Goal: Submit feedback/report problem

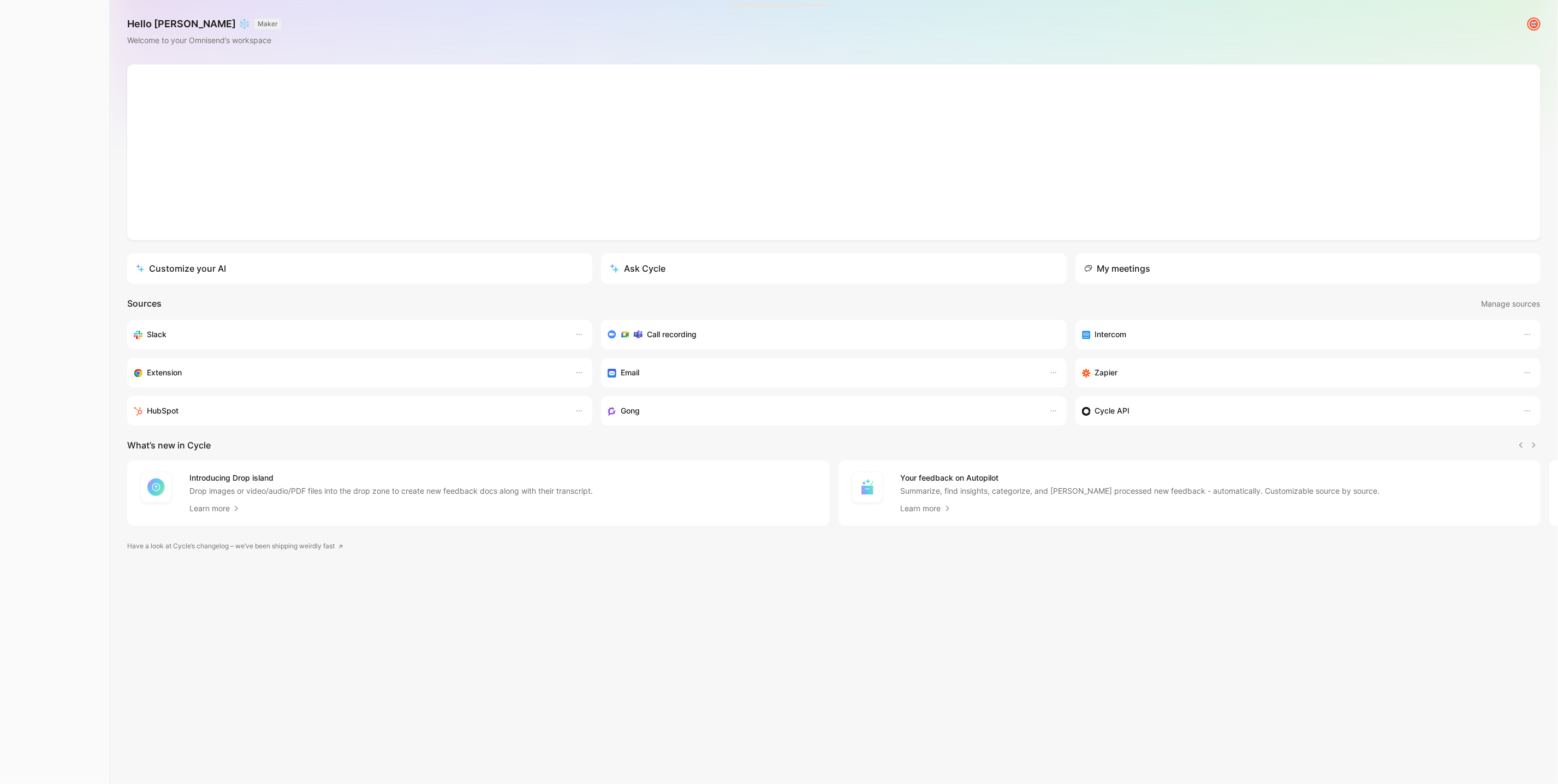
scroll to position [0, 1]
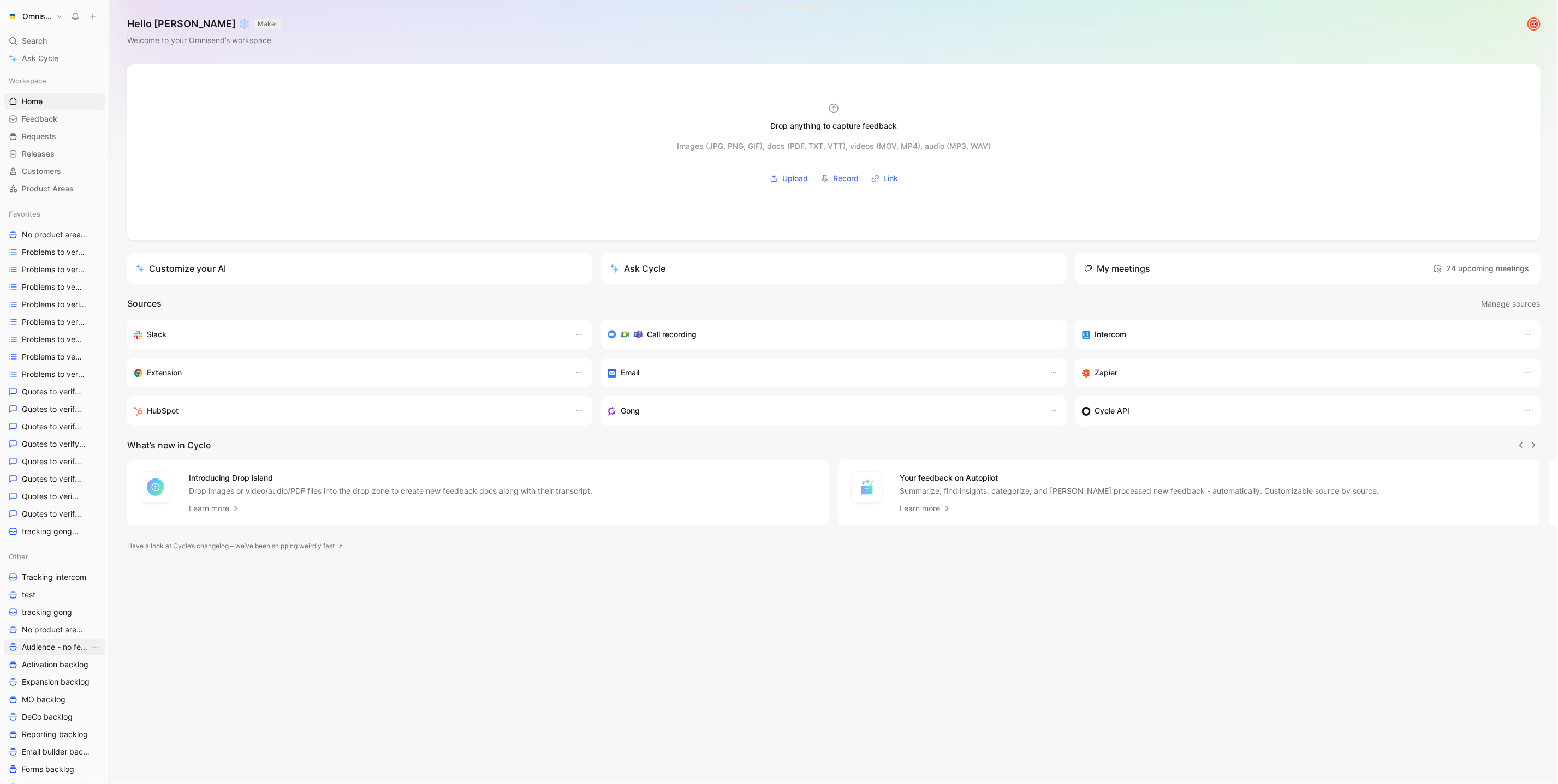
scroll to position [157, 0]
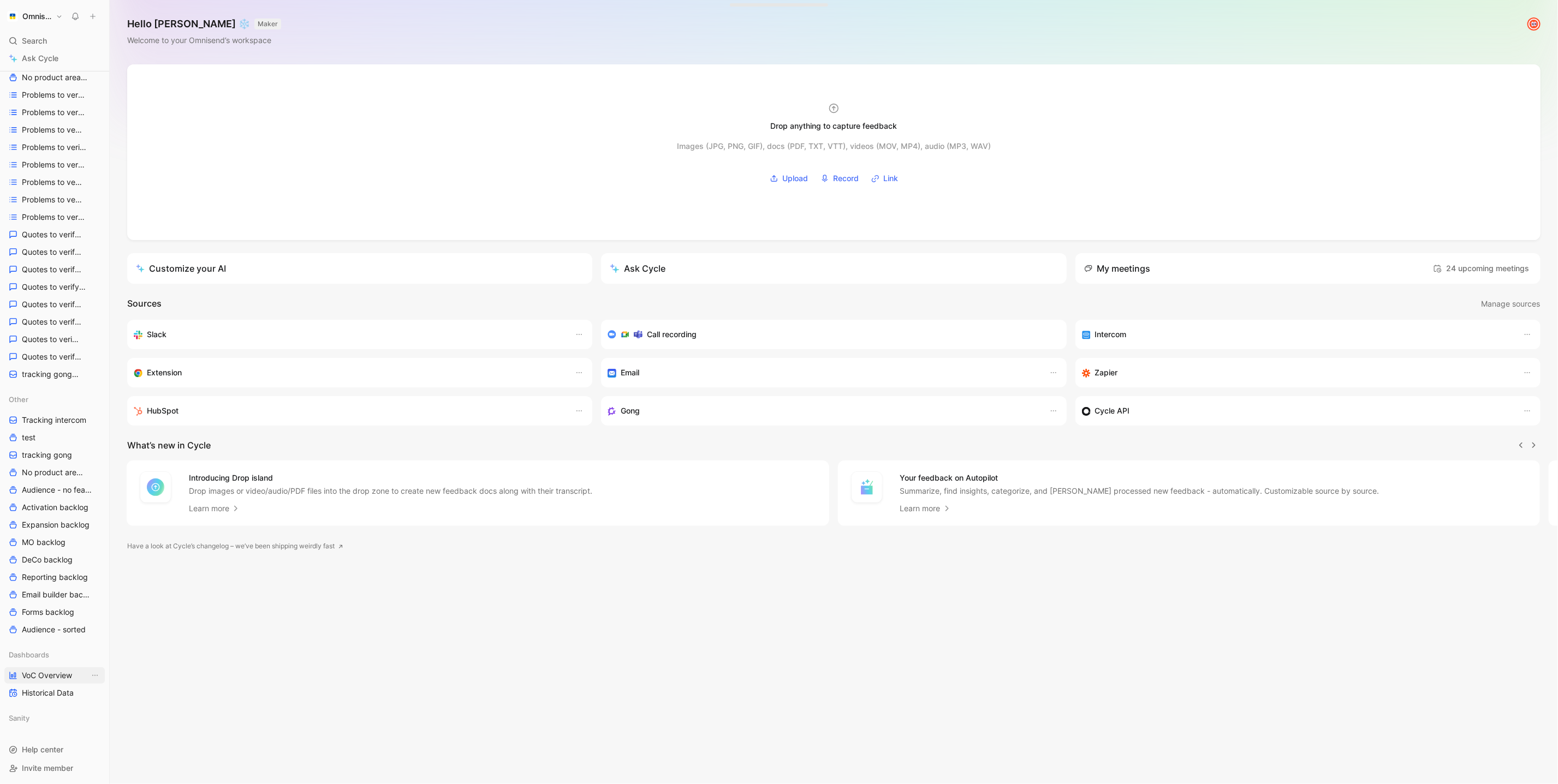
click at [28, 680] on link "VoC Overview" at bounding box center [55, 675] width 101 height 16
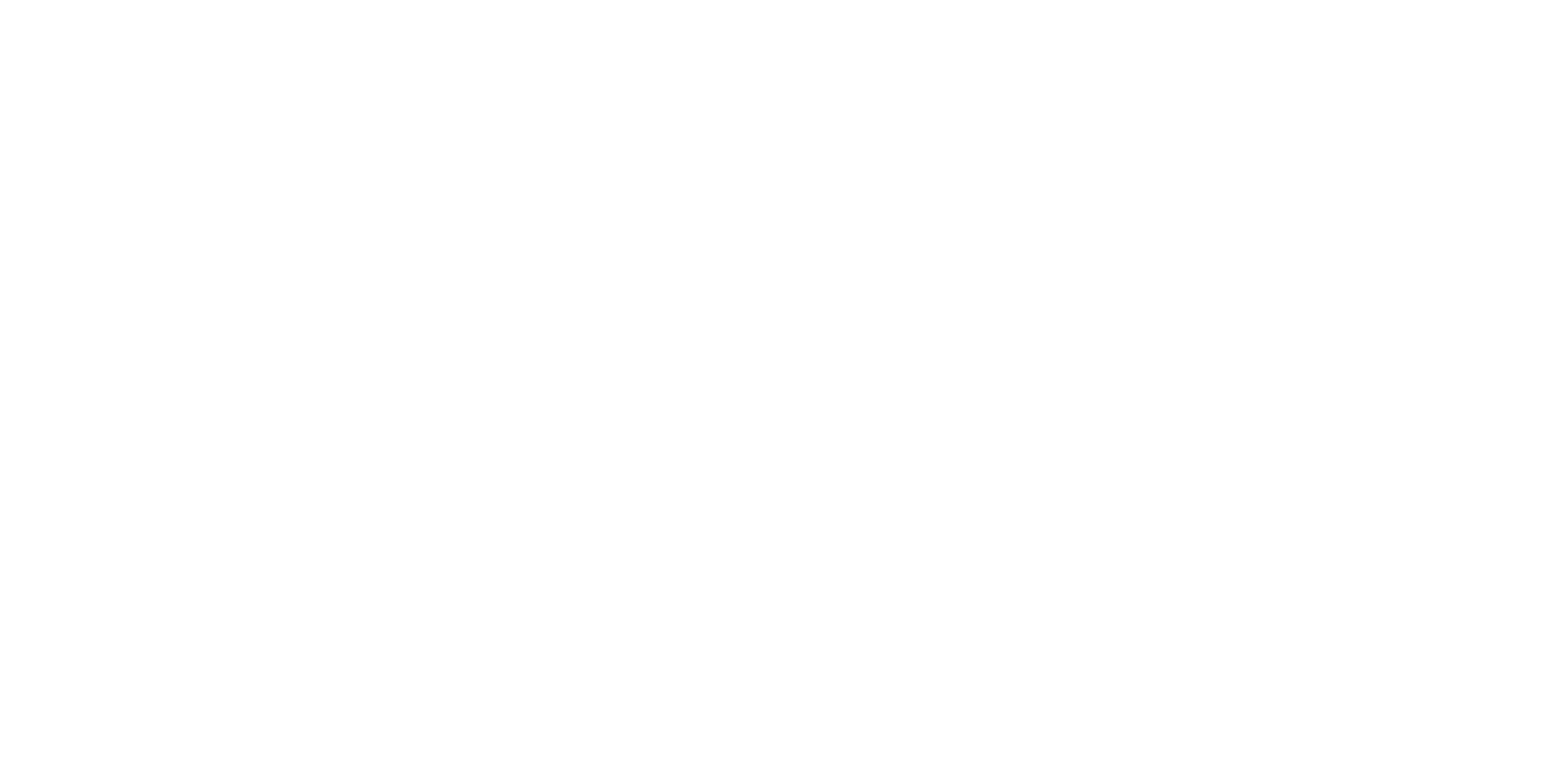
scroll to position [653, 0]
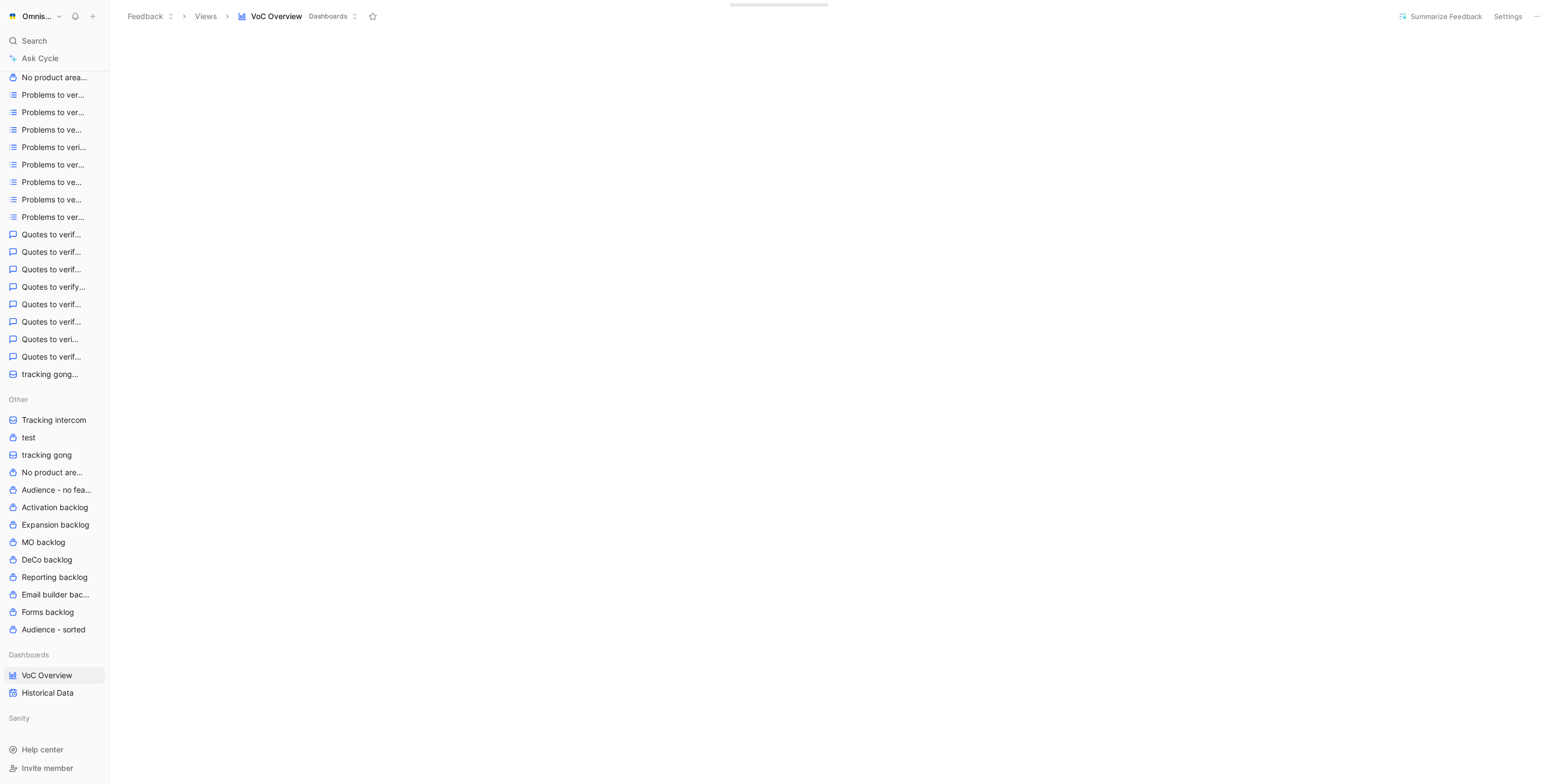
click at [57, 17] on button "Omnisend" at bounding box center [35, 16] width 61 height 15
click at [71, 115] on div "Workspace settings G then S" at bounding box center [74, 112] width 134 height 18
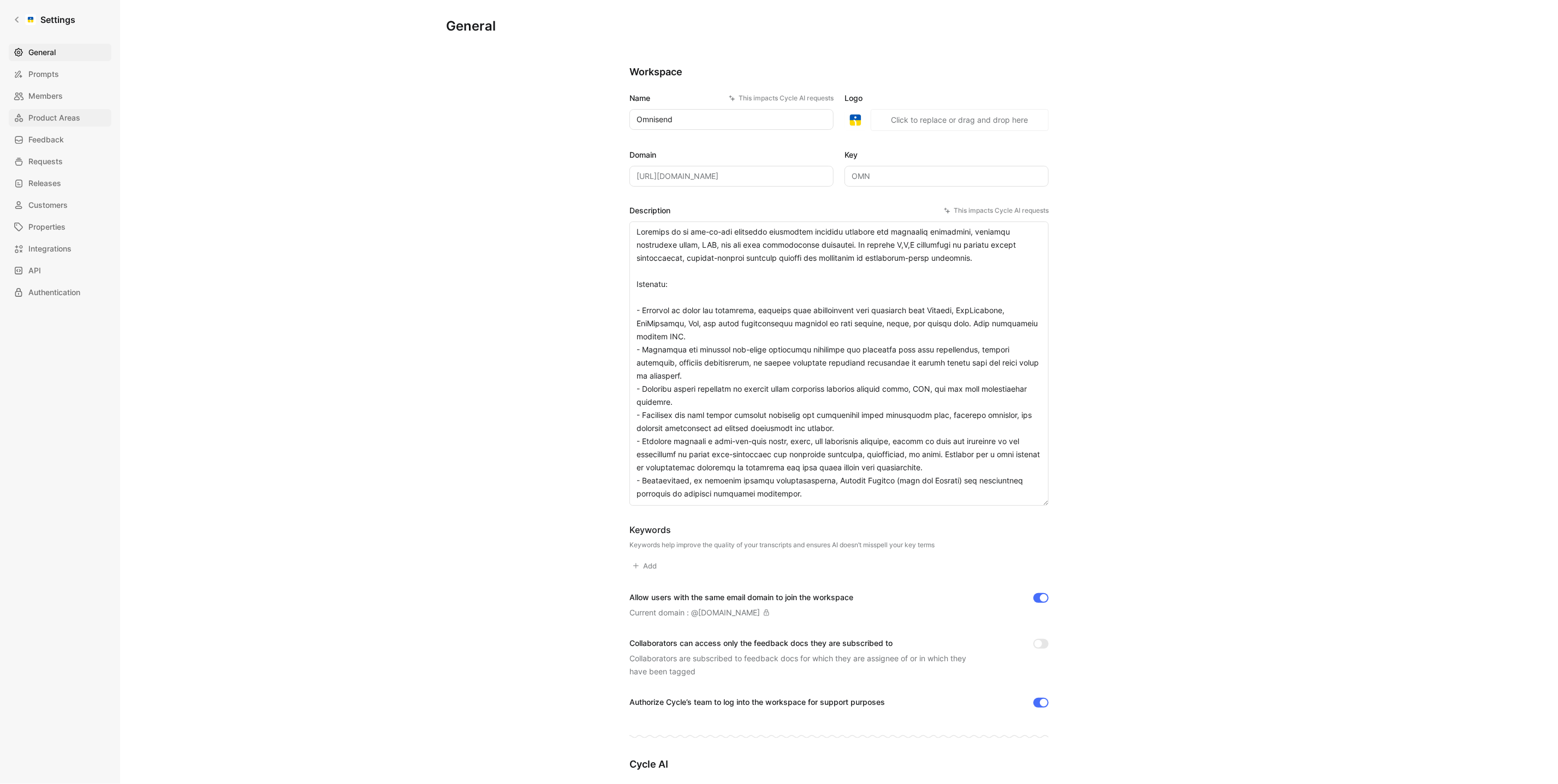
click at [65, 126] on link "Product Areas" at bounding box center [60, 118] width 103 height 18
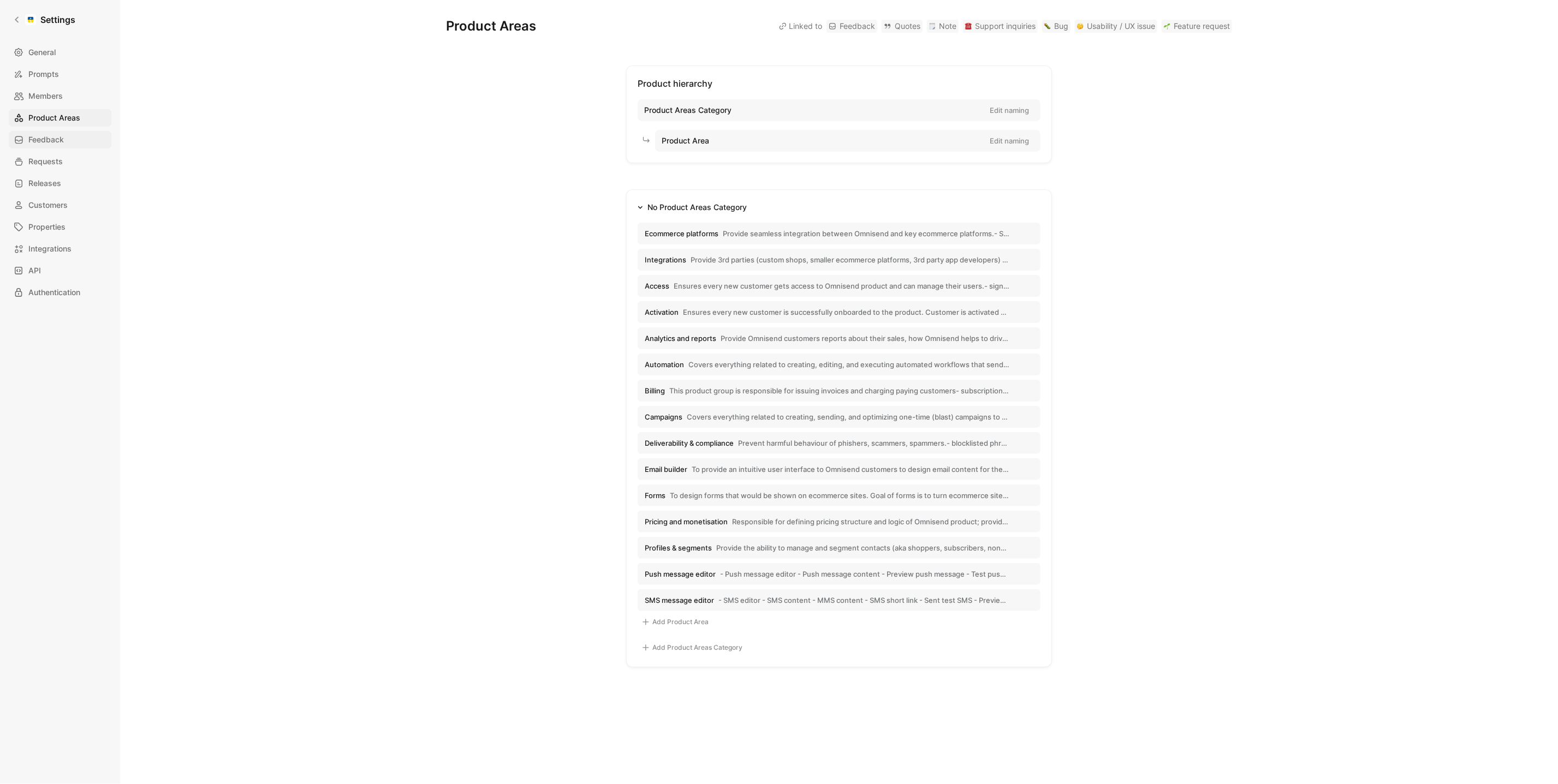
click at [64, 147] on link "Feedback" at bounding box center [60, 139] width 103 height 18
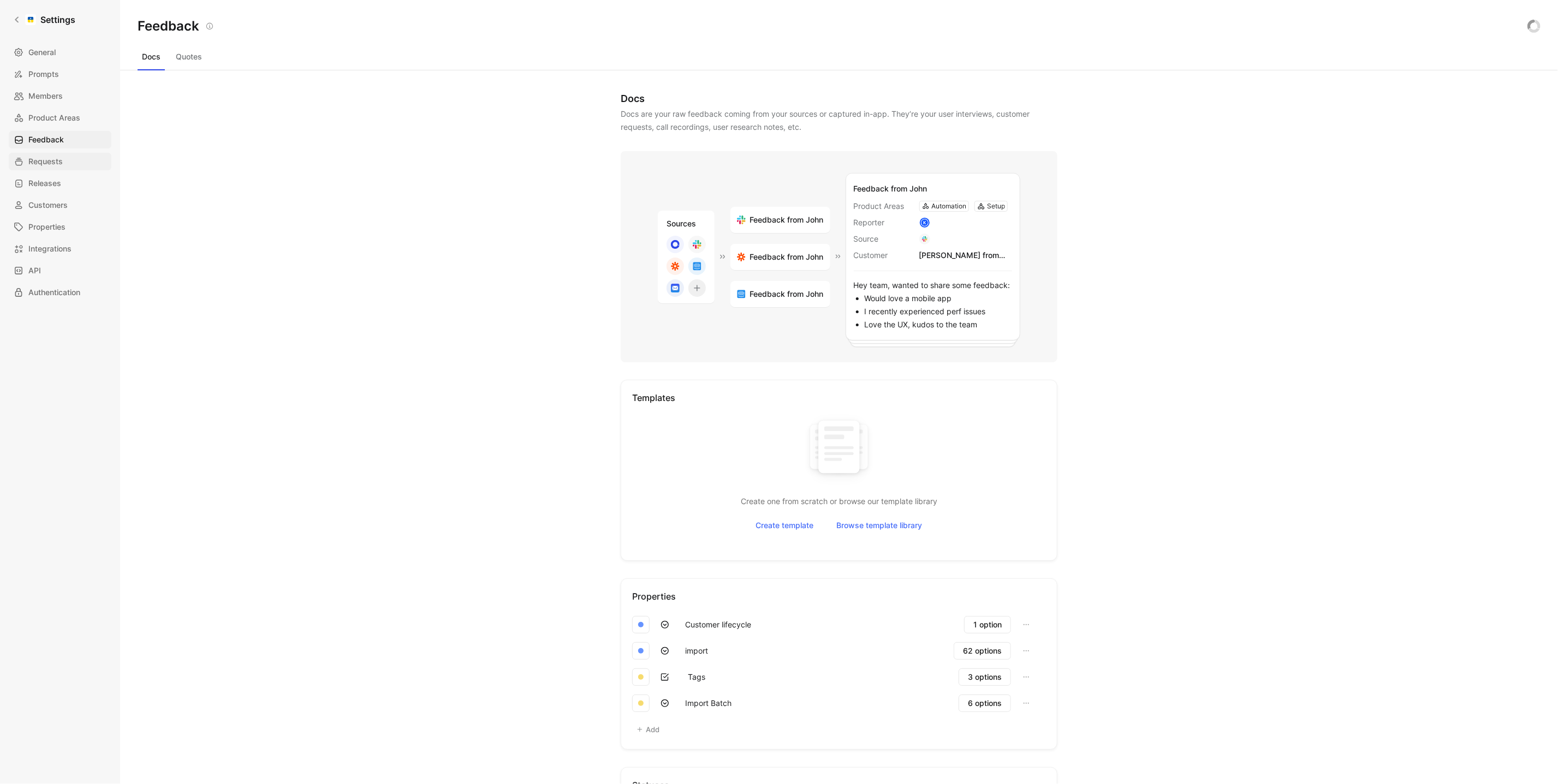
click at [65, 165] on link "Requests" at bounding box center [60, 161] width 103 height 18
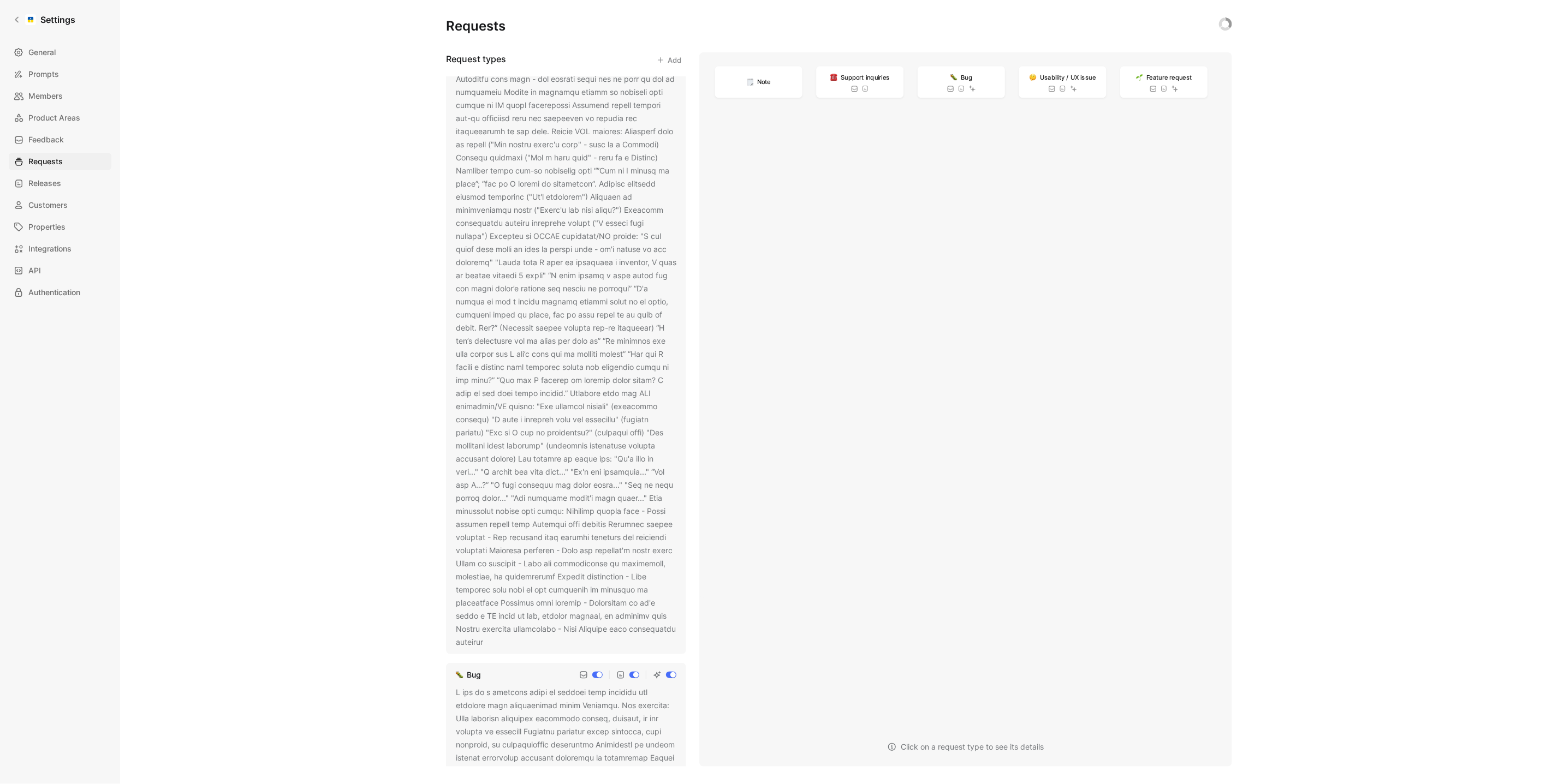
scroll to position [813, 0]
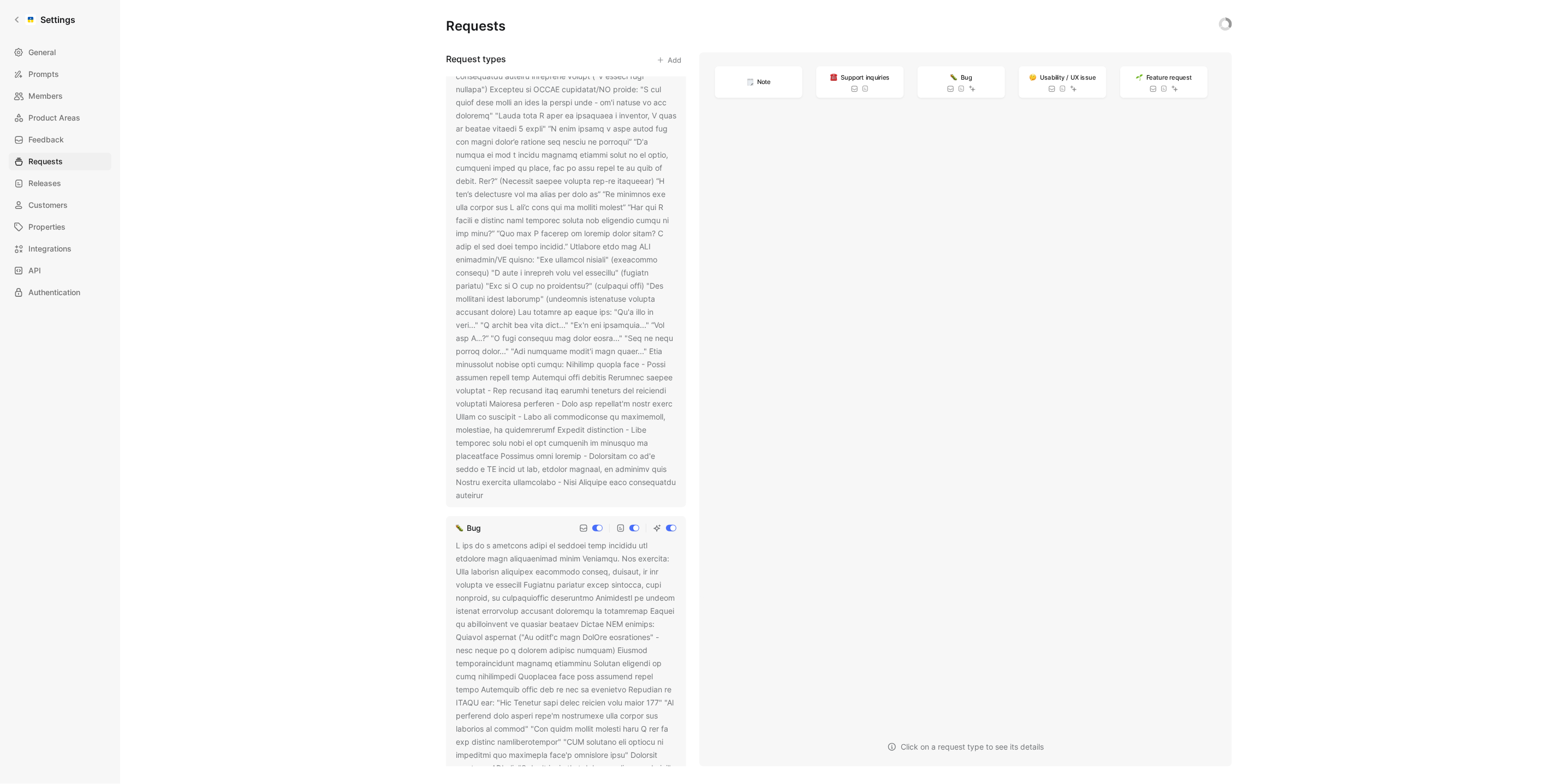
click at [494, 497] on icon at bounding box center [491, 496] width 7 height 7
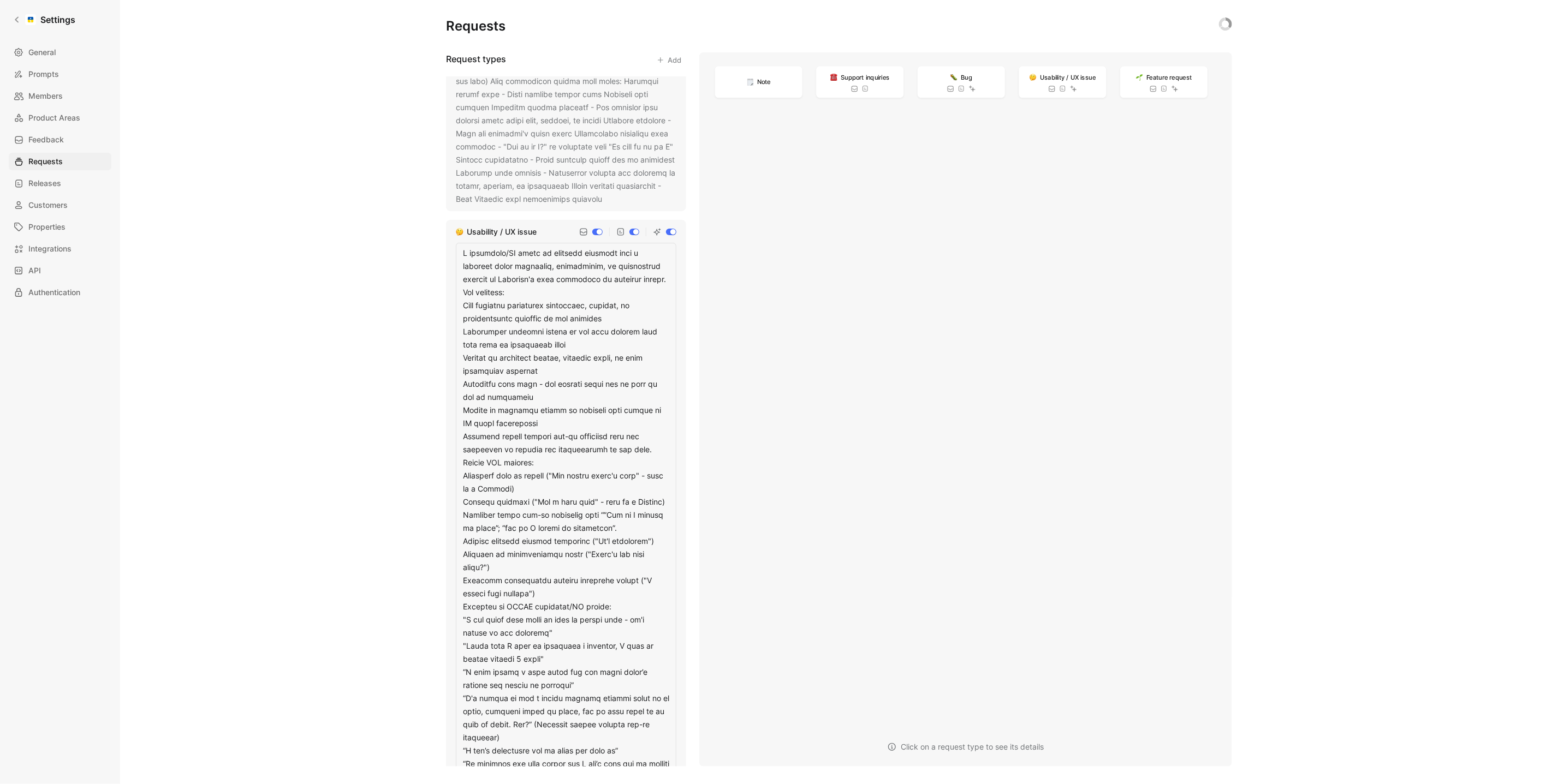
scroll to position [410, 0]
drag, startPoint x: 619, startPoint y: 529, endPoint x: 463, endPoint y: 525, distance: 156.1
click at [463, 525] on textarea at bounding box center [566, 720] width 220 height 965
drag, startPoint x: 526, startPoint y: 572, endPoint x: 464, endPoint y: 521, distance: 80.3
click at [464, 521] on textarea at bounding box center [566, 720] width 220 height 965
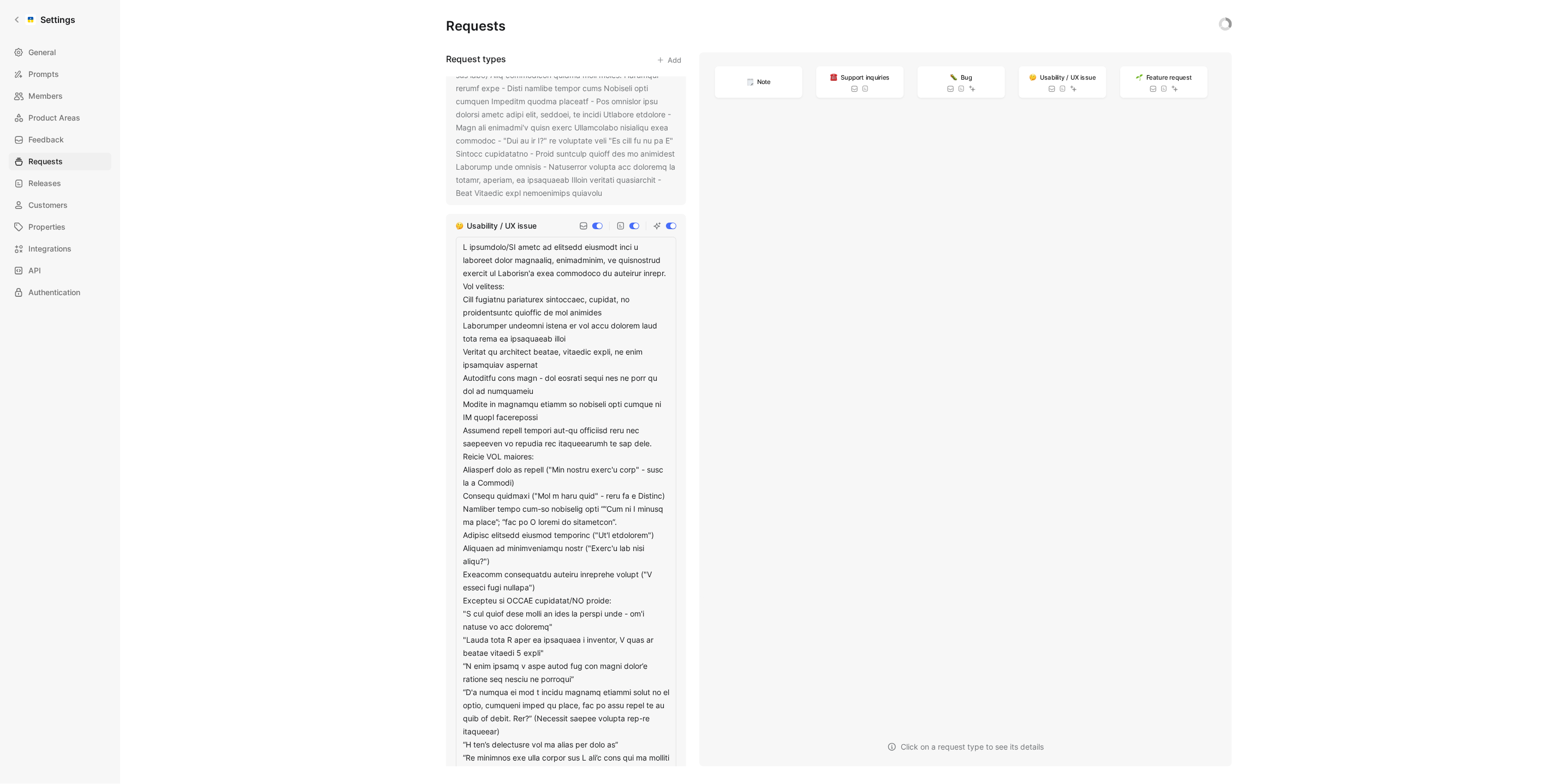
drag, startPoint x: 532, startPoint y: 599, endPoint x: 456, endPoint y: 525, distance: 106.1
click at [456, 525] on textarea at bounding box center [566, 720] width 220 height 965
click at [499, 568] on textarea at bounding box center [566, 720] width 220 height 965
drag, startPoint x: 501, startPoint y: 573, endPoint x: 456, endPoint y: 524, distance: 66.5
click at [456, 524] on textarea at bounding box center [566, 720] width 220 height 965
